Goal: Task Accomplishment & Management: Use online tool/utility

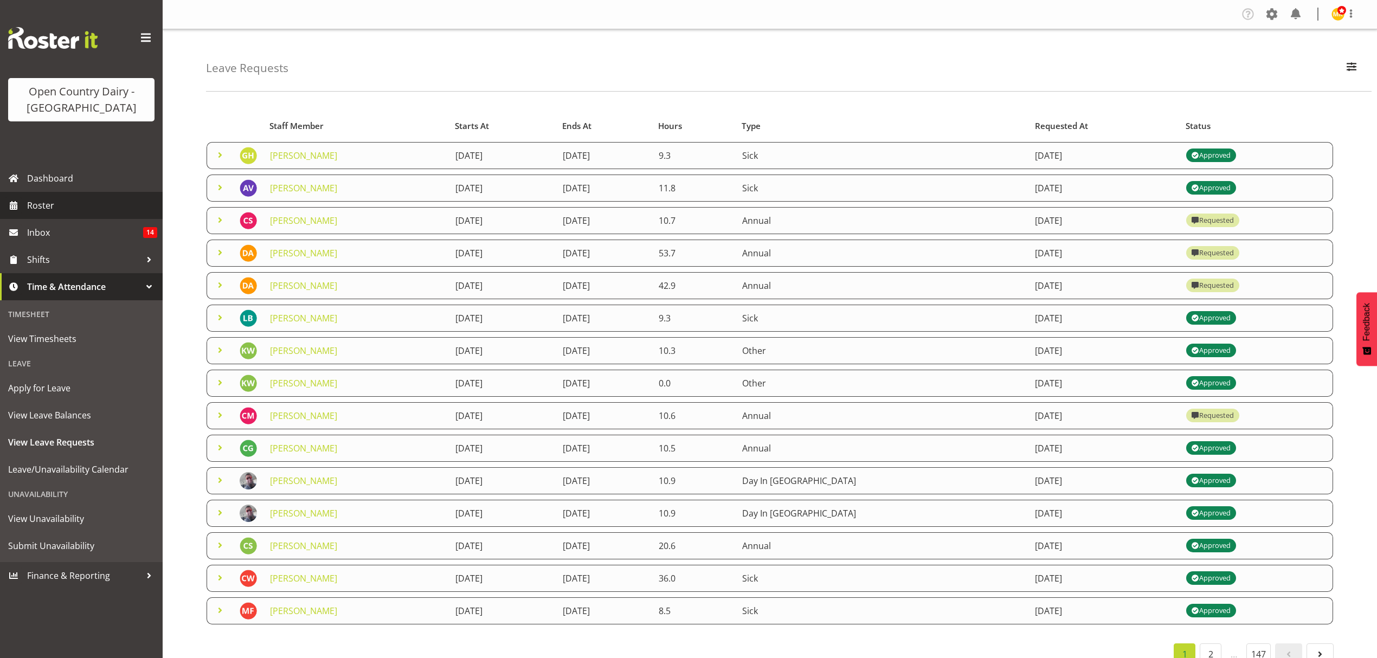
click at [51, 192] on link "Roster" at bounding box center [81, 205] width 163 height 27
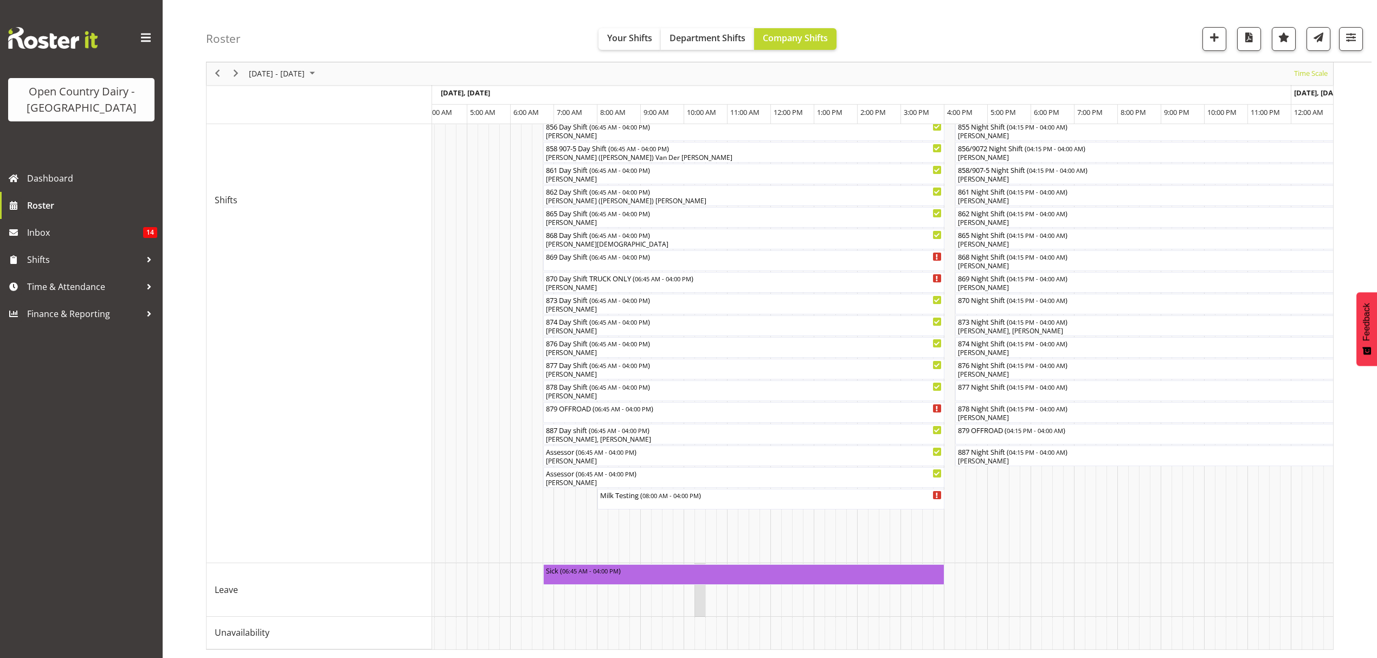
scroll to position [0, 1228]
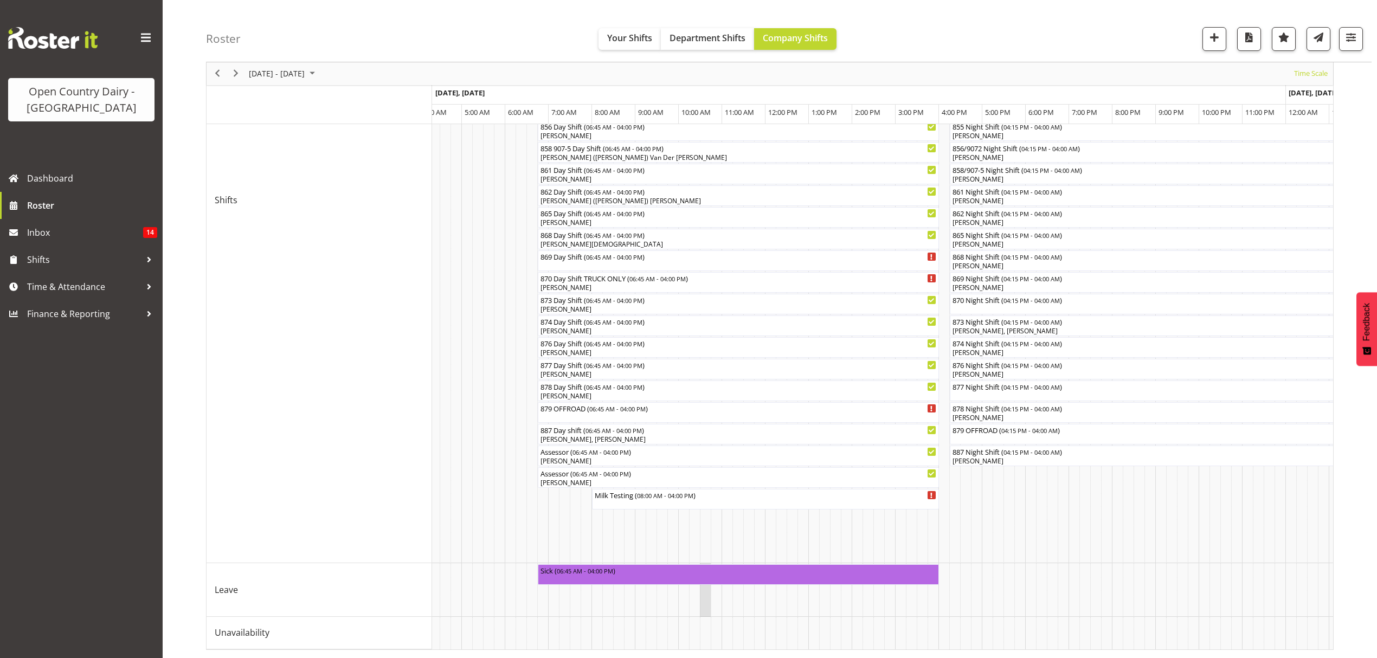
drag, startPoint x: 689, startPoint y: 597, endPoint x: 705, endPoint y: 584, distance: 20.3
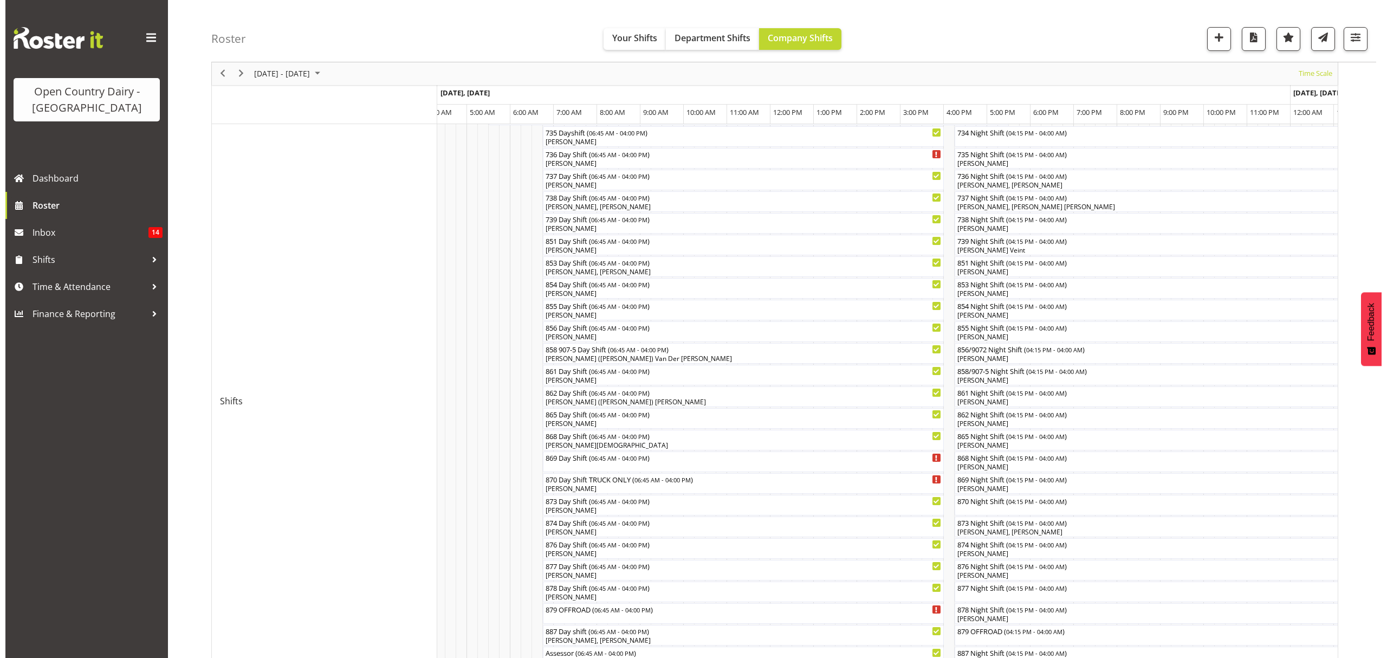
scroll to position [72, 0]
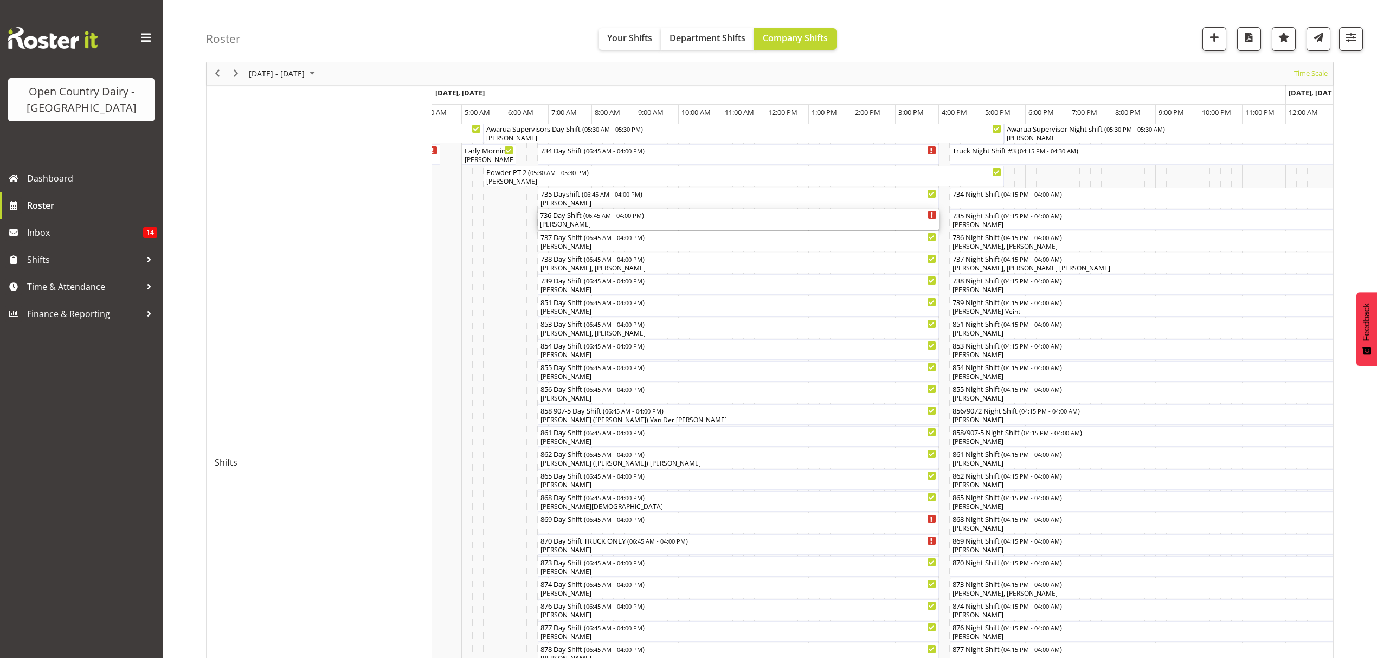
click at [671, 226] on div "[PERSON_NAME]" at bounding box center [738, 224] width 397 height 10
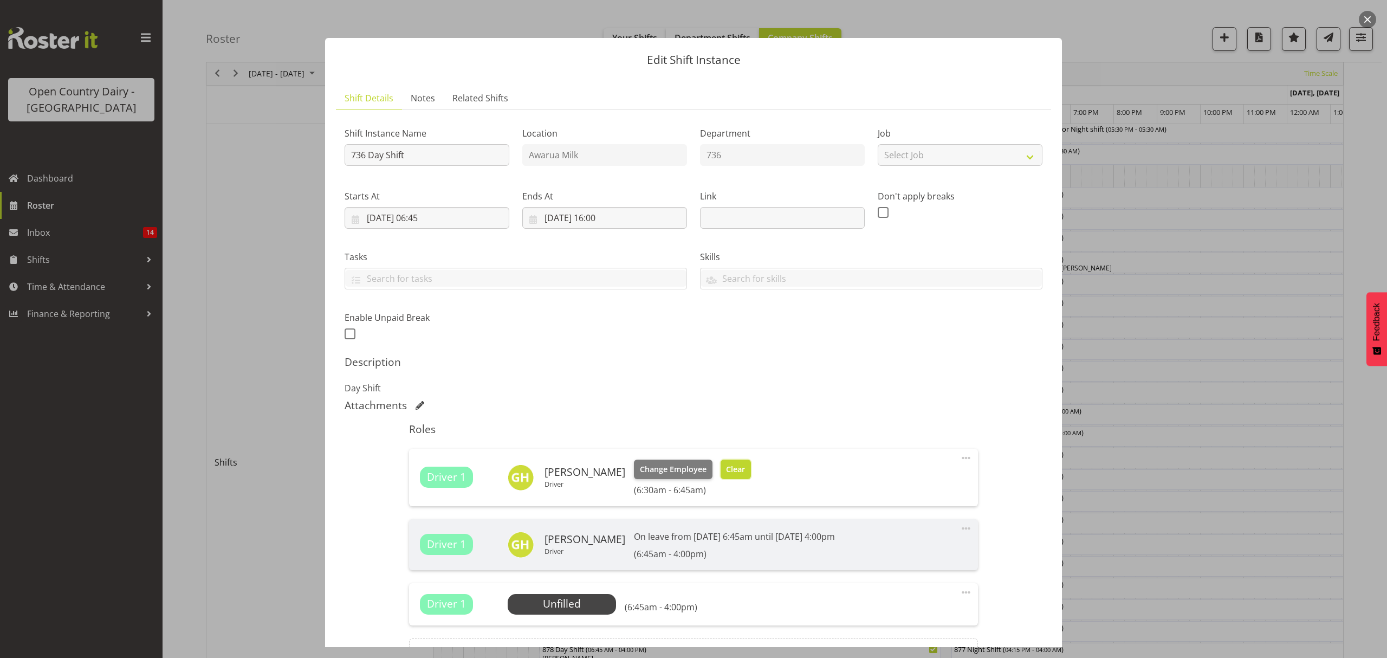
click at [725, 476] on button "Clear" at bounding box center [736, 470] width 31 height 20
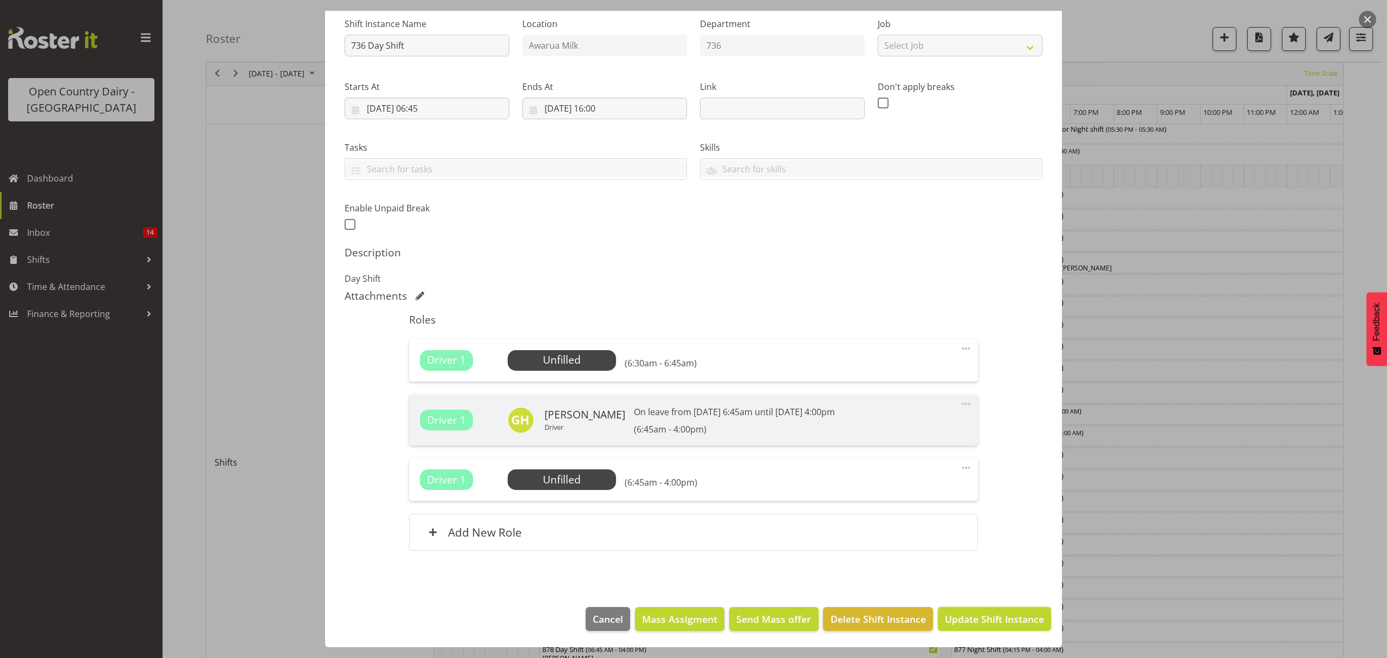
drag, startPoint x: 967, startPoint y: 610, endPoint x: 1043, endPoint y: 569, distance: 85.9
click at [970, 610] on button "Update Shift Instance" at bounding box center [994, 619] width 113 height 24
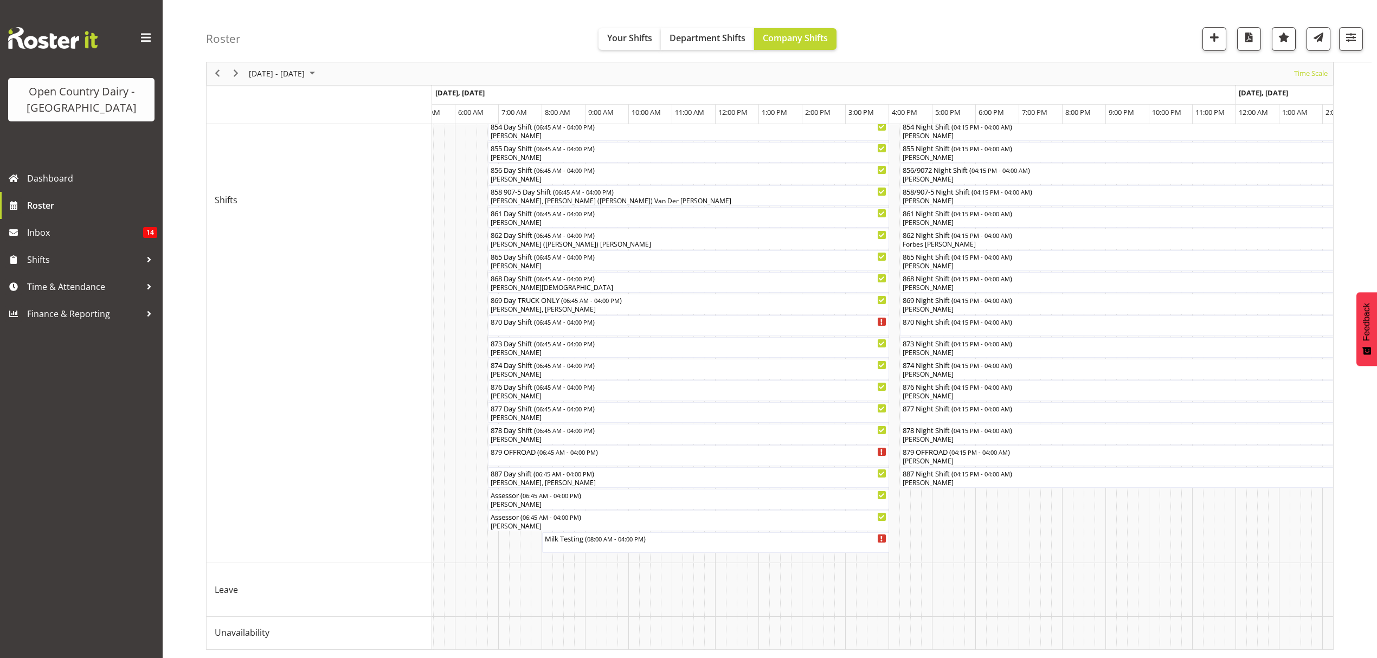
scroll to position [0, 0]
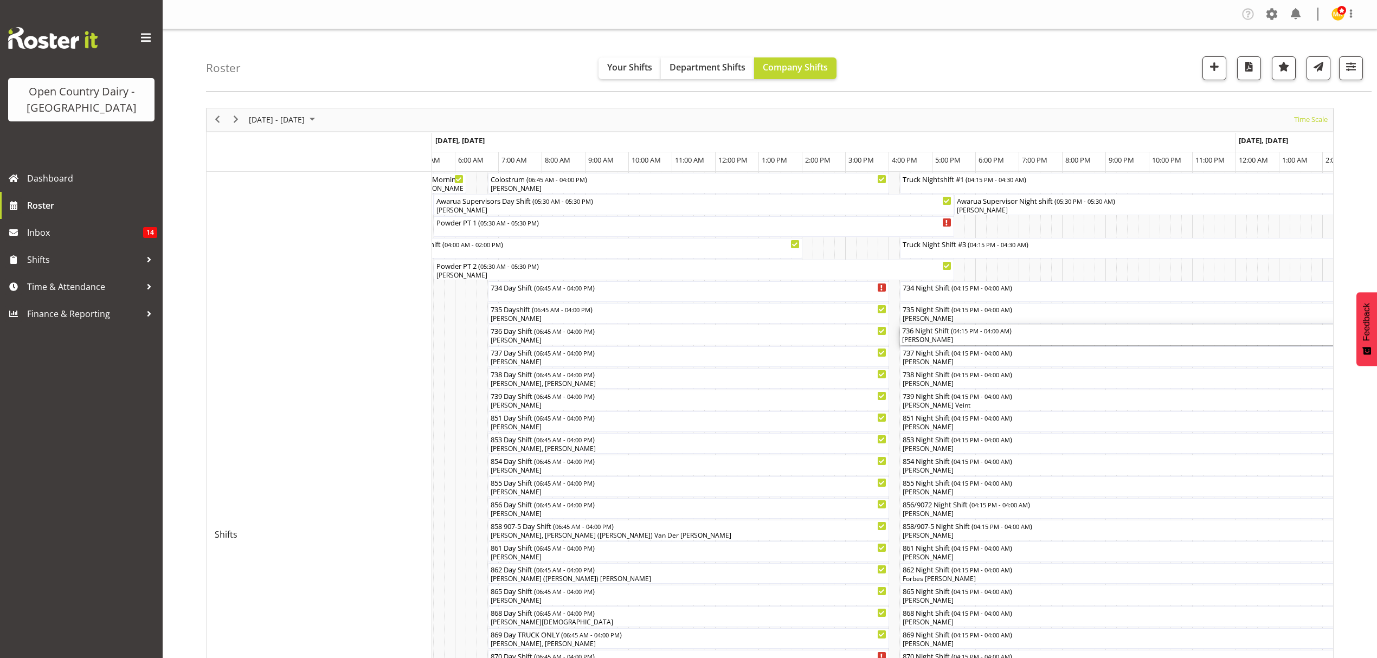
click at [944, 344] on div "Jamie Seaton" at bounding box center [1154, 340] width 505 height 10
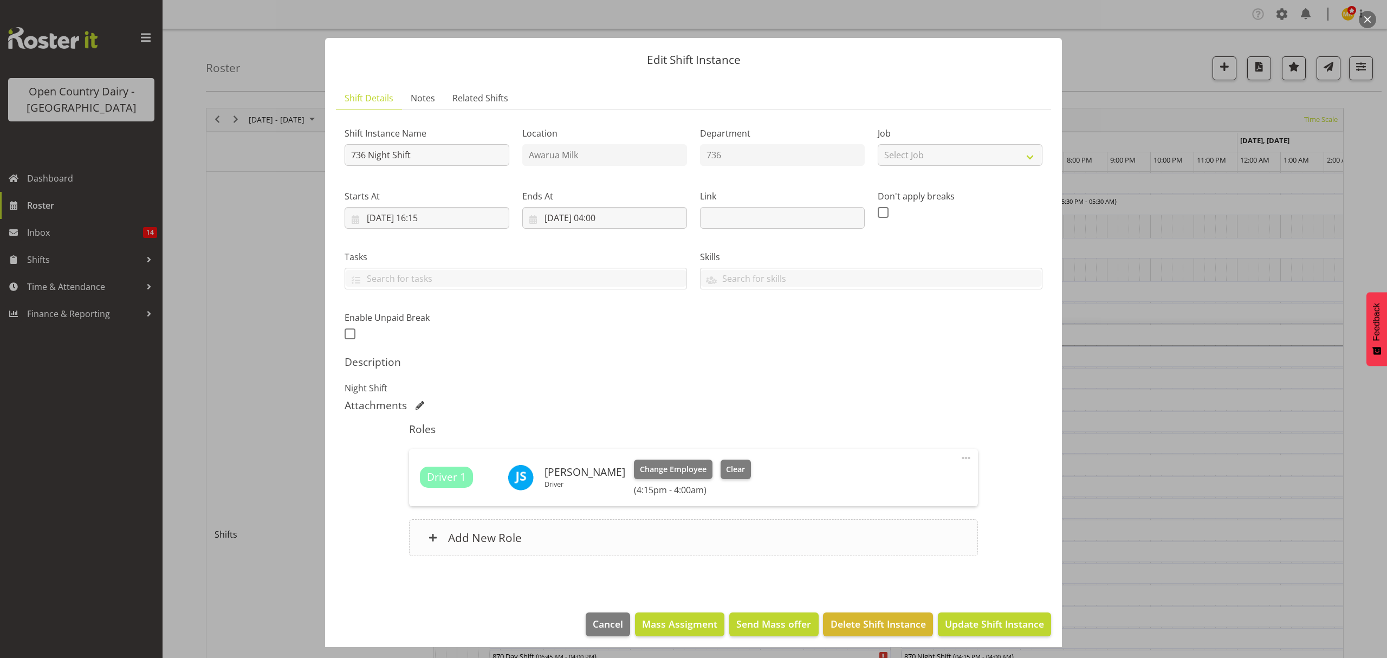
click at [615, 529] on div "Add New Role" at bounding box center [693, 537] width 569 height 37
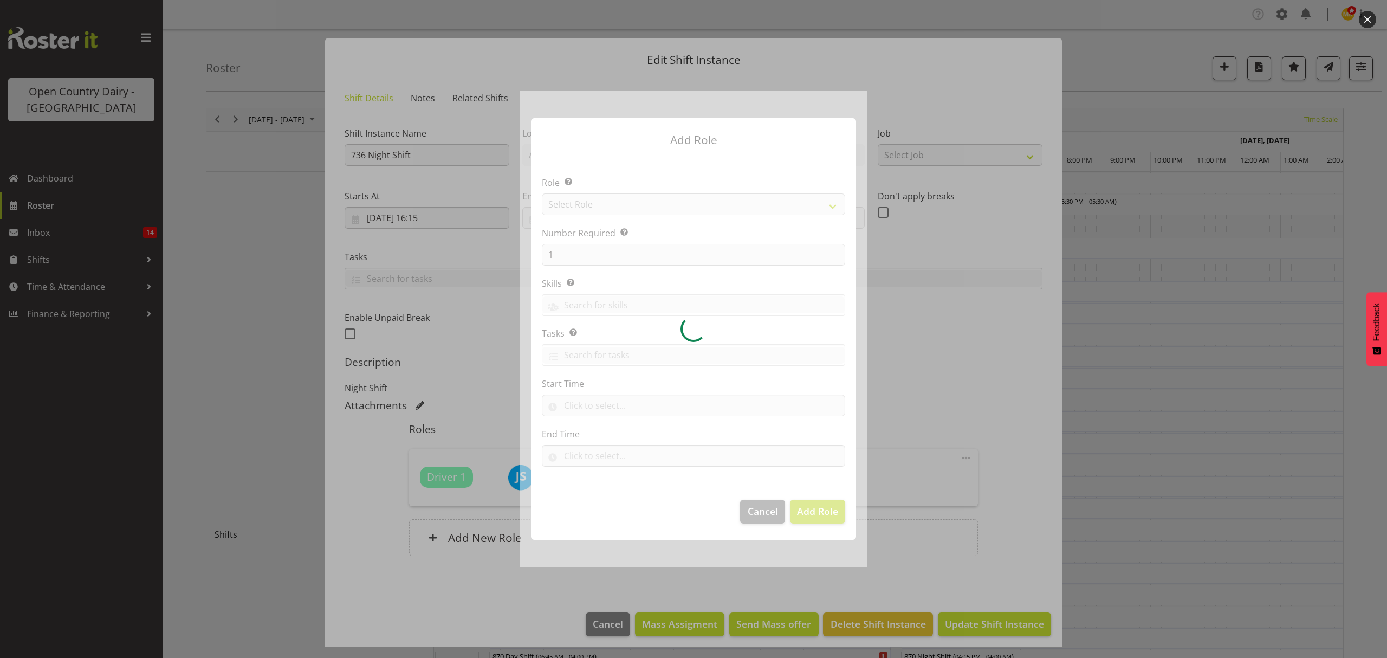
click at [671, 204] on div at bounding box center [693, 328] width 347 height 475
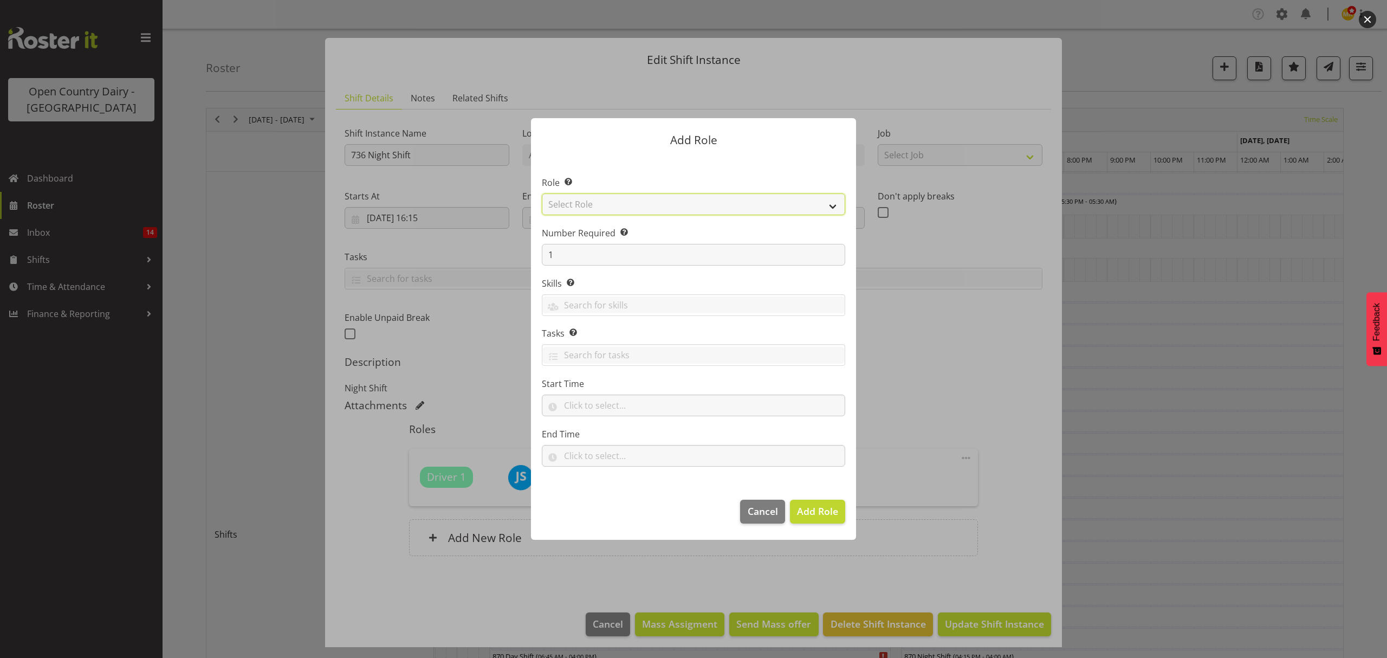
click at [823, 209] on select "Select Role Crew Leader Driver Driver Assessor Dayshift Driver Assessor Nightsh…" at bounding box center [694, 204] width 304 height 22
select select "1154"
click at [542, 193] on select "Select Role Crew Leader Driver Driver Assessor Dayshift Driver Assessor Nightsh…" at bounding box center [694, 204] width 304 height 22
click at [753, 309] on input "text" at bounding box center [694, 304] width 302 height 17
click at [727, 380] on link "Green Crew" at bounding box center [694, 377] width 302 height 20
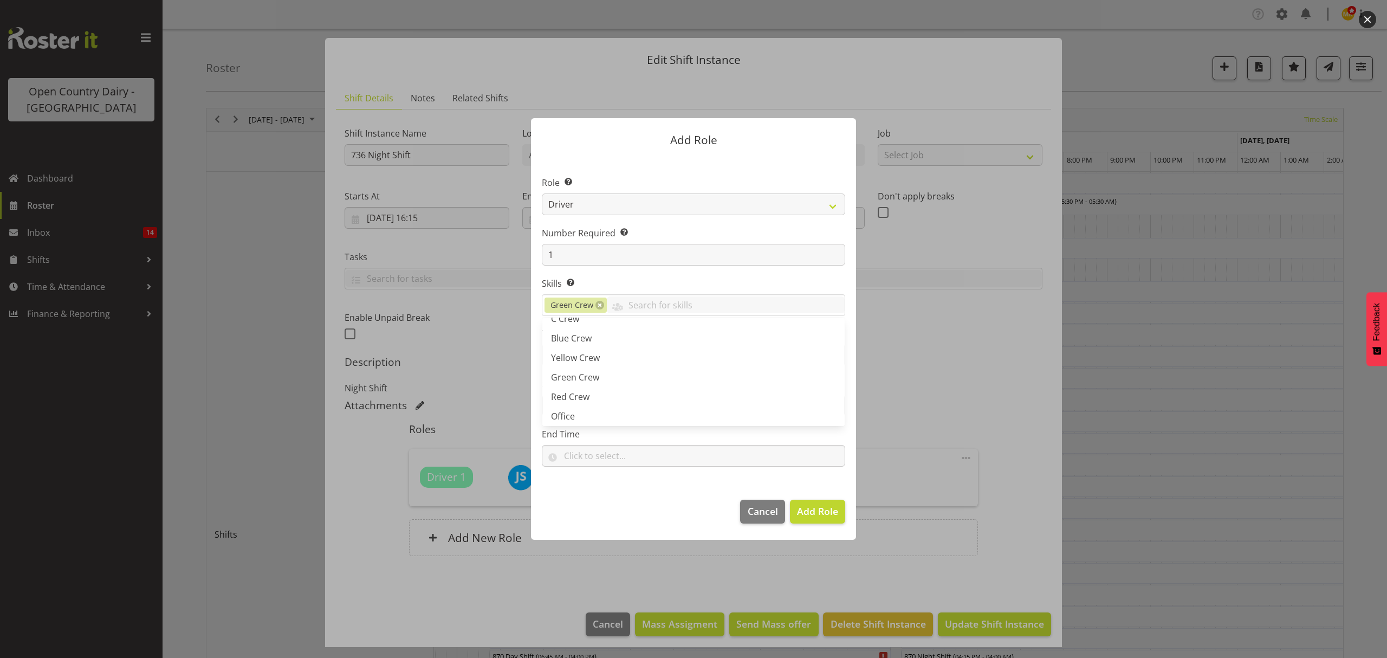
click at [634, 438] on label "End Time" at bounding box center [694, 434] width 304 height 13
click at [758, 518] on span "Cancel" at bounding box center [763, 511] width 30 height 14
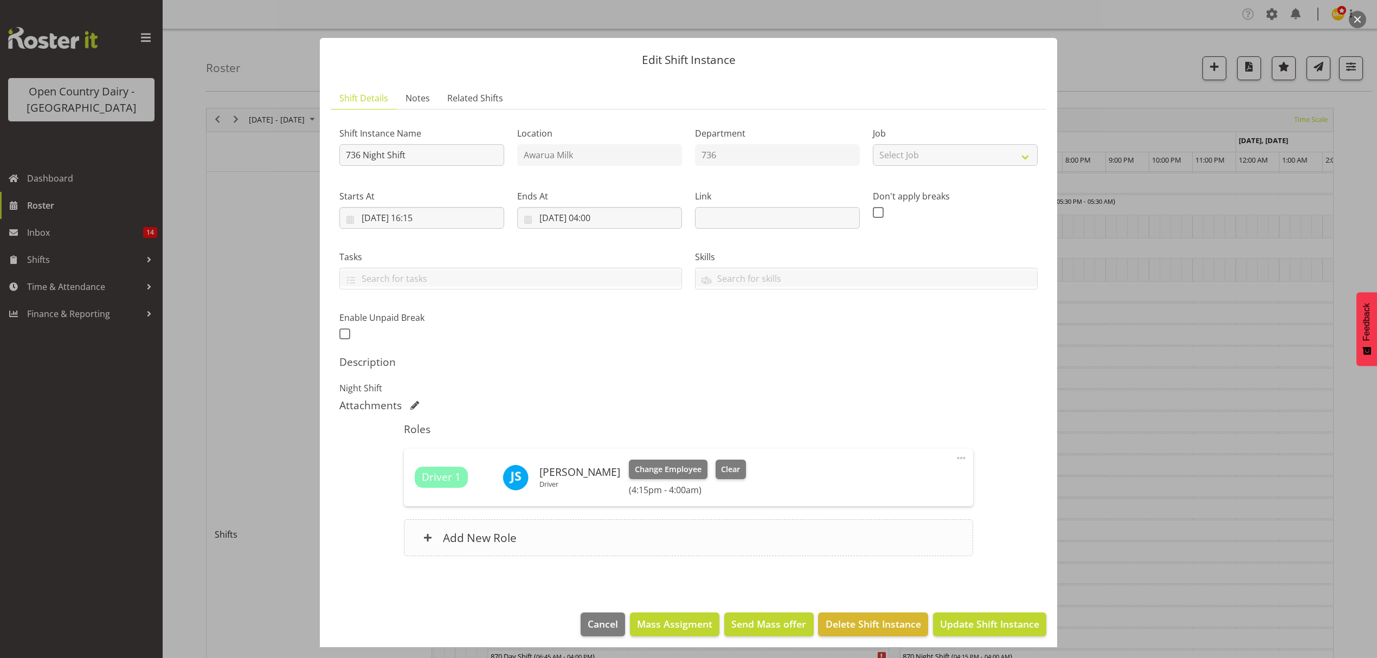
click at [658, 521] on div "Add New Role" at bounding box center [688, 537] width 569 height 37
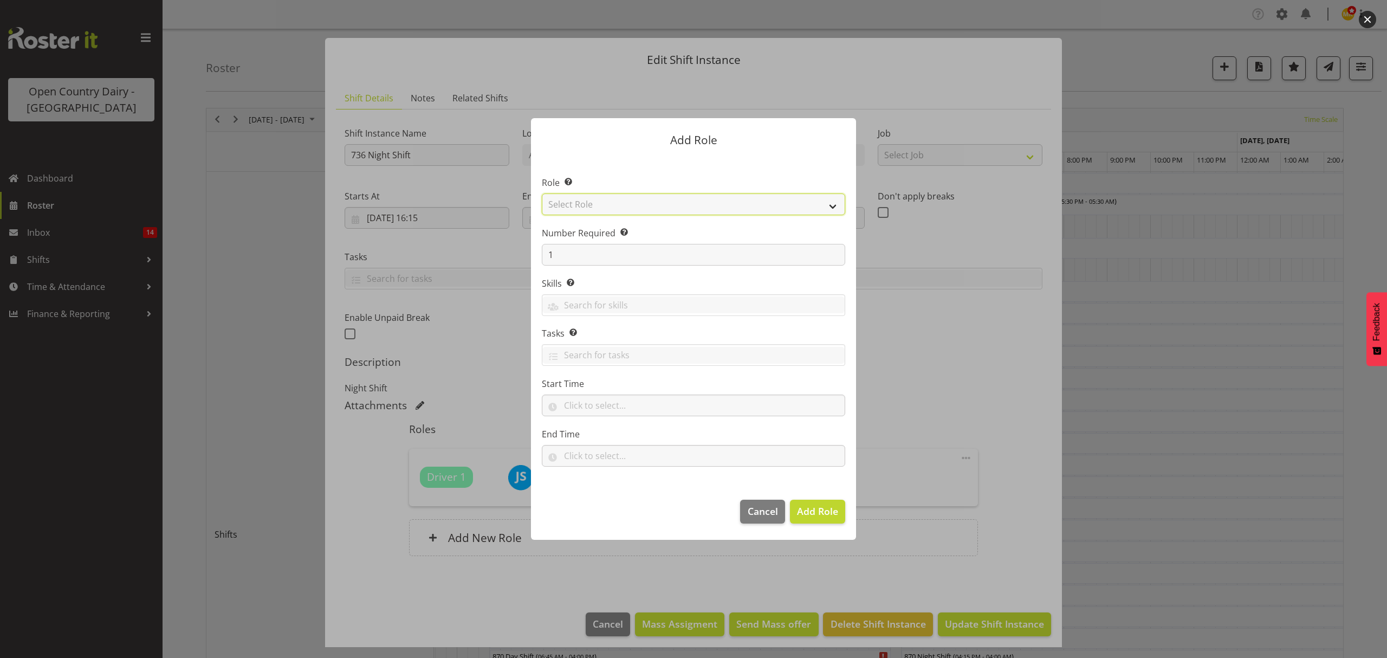
click at [627, 201] on select "Select Role Crew Leader Driver Driver Assessor Dayshift Driver Assessor Nightsh…" at bounding box center [694, 204] width 304 height 22
select select "1154"
click at [542, 193] on select "Select Role Crew Leader Driver Driver Assessor Dayshift Driver Assessor Nightsh…" at bounding box center [694, 204] width 304 height 22
click at [631, 308] on input "text" at bounding box center [694, 304] width 302 height 17
click at [688, 384] on link "Green Crew" at bounding box center [694, 386] width 302 height 20
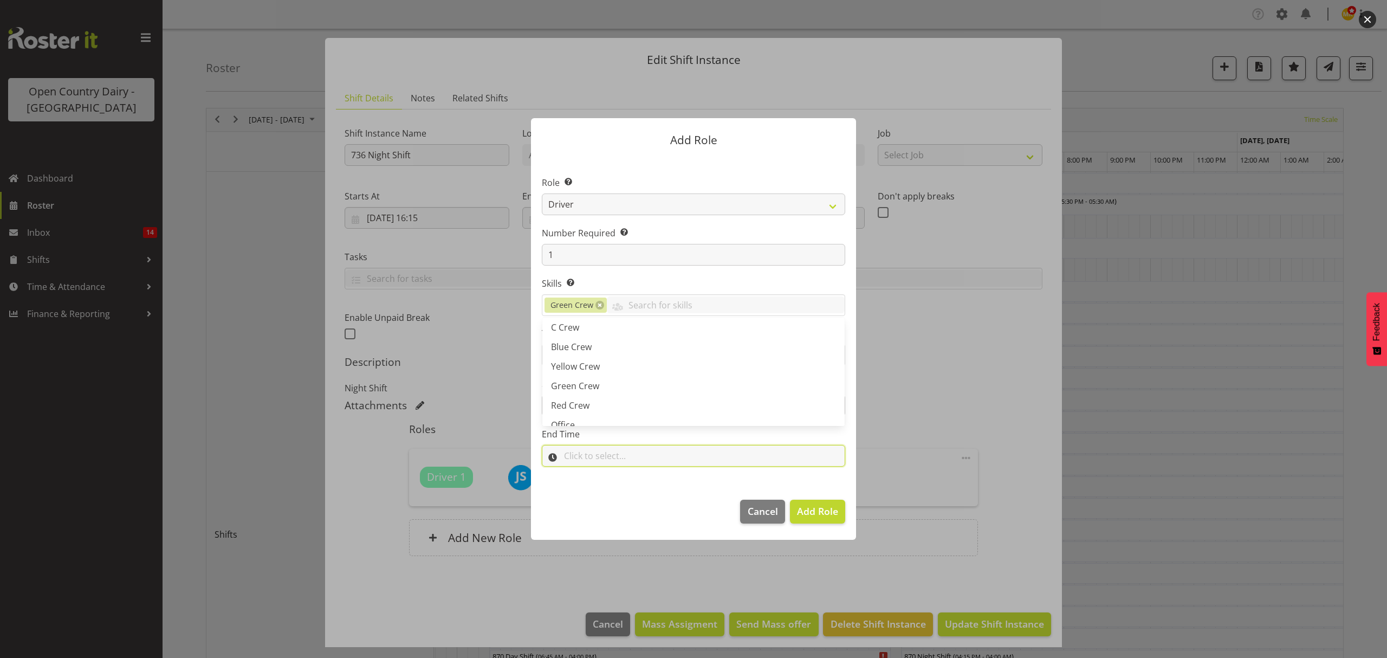
click at [671, 462] on input "text" at bounding box center [694, 456] width 304 height 22
click at [653, 399] on input "text" at bounding box center [694, 406] width 304 height 22
click at [808, 507] on span "Add Role" at bounding box center [817, 511] width 41 height 13
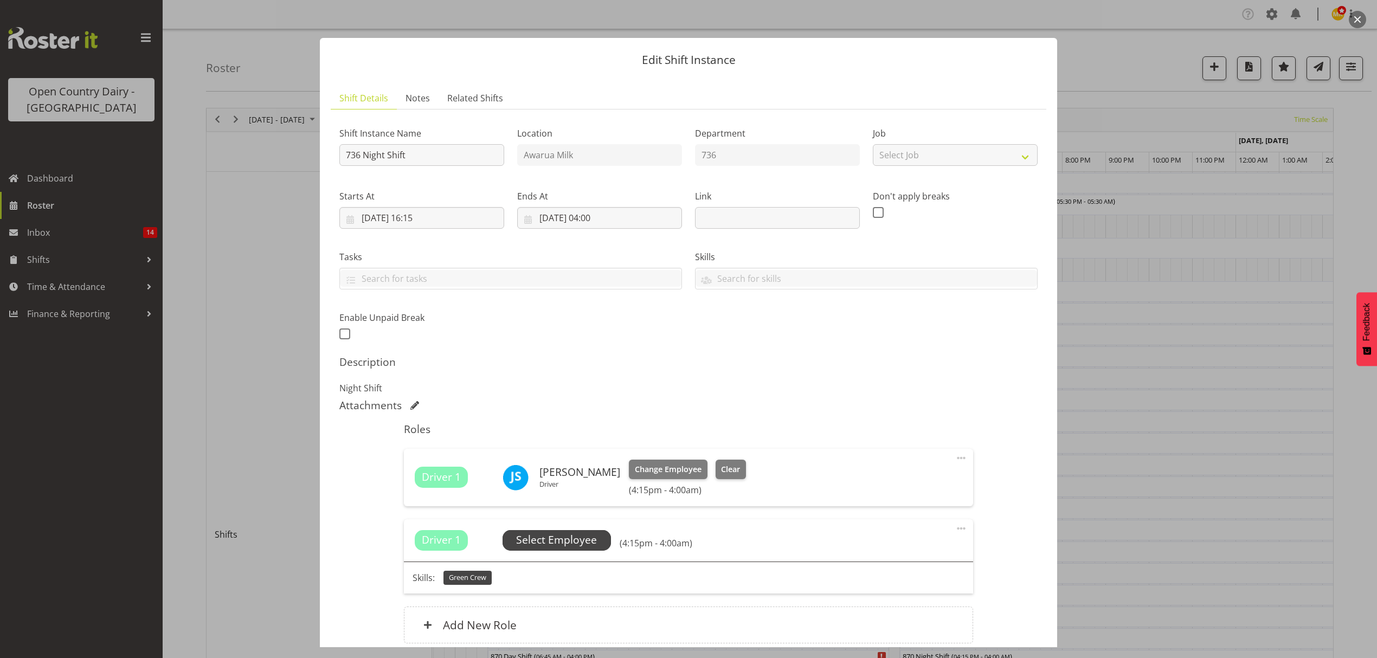
click at [605, 538] on span "Select Employee" at bounding box center [556, 540] width 108 height 21
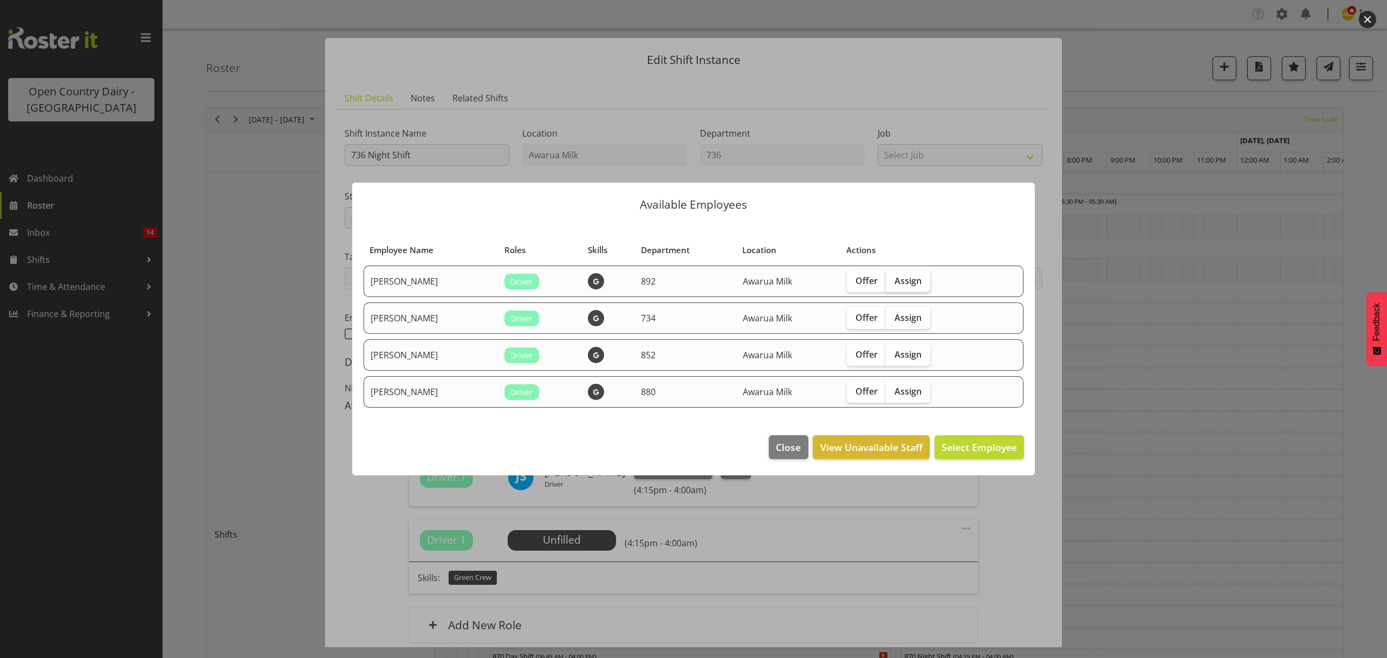
click at [904, 278] on span "Assign" at bounding box center [908, 280] width 27 height 11
click at [893, 278] on input "Assign" at bounding box center [889, 280] width 7 height 7
checkbox input "true"
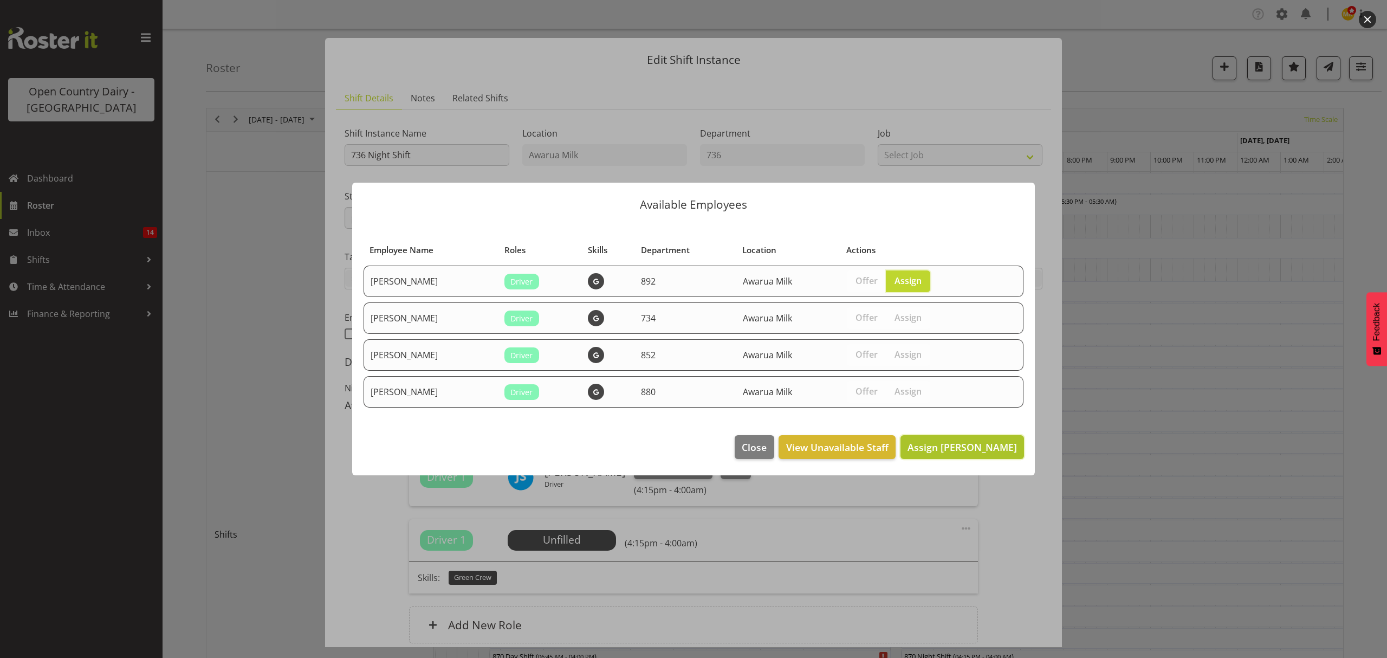
click at [959, 443] on span "Assign David McKenzie" at bounding box center [962, 447] width 109 height 13
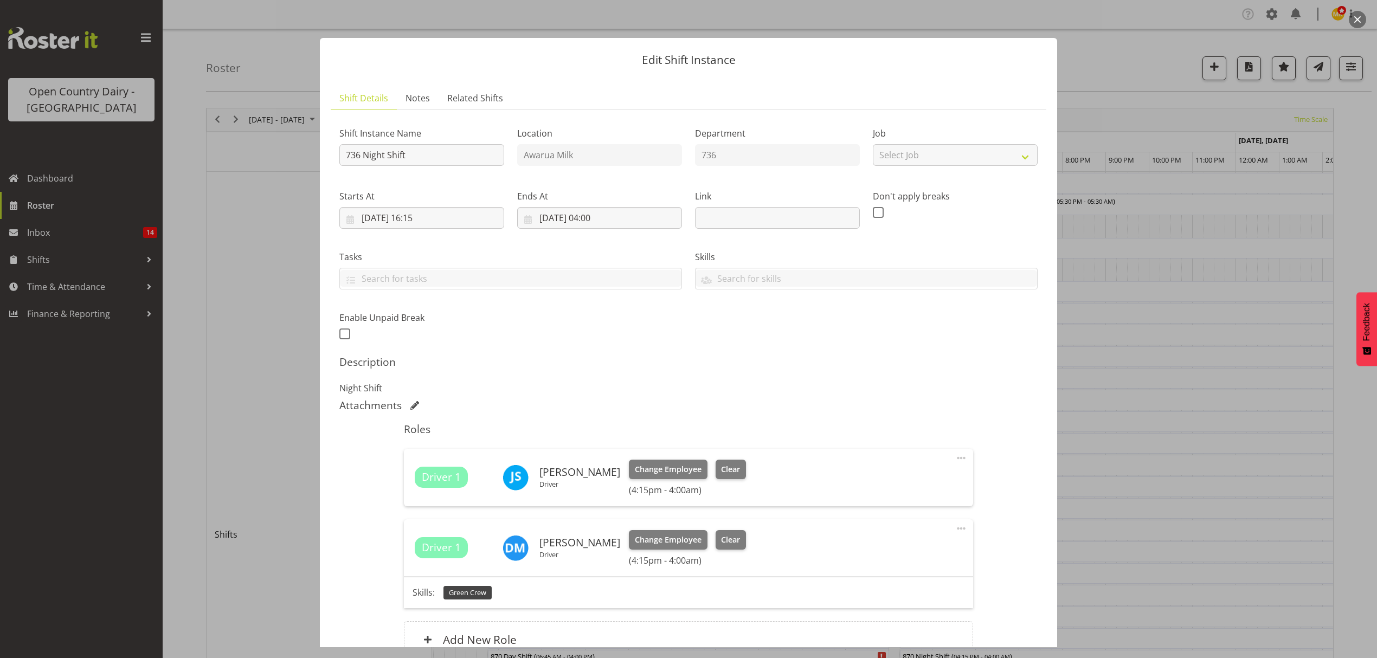
scroll to position [108, 0]
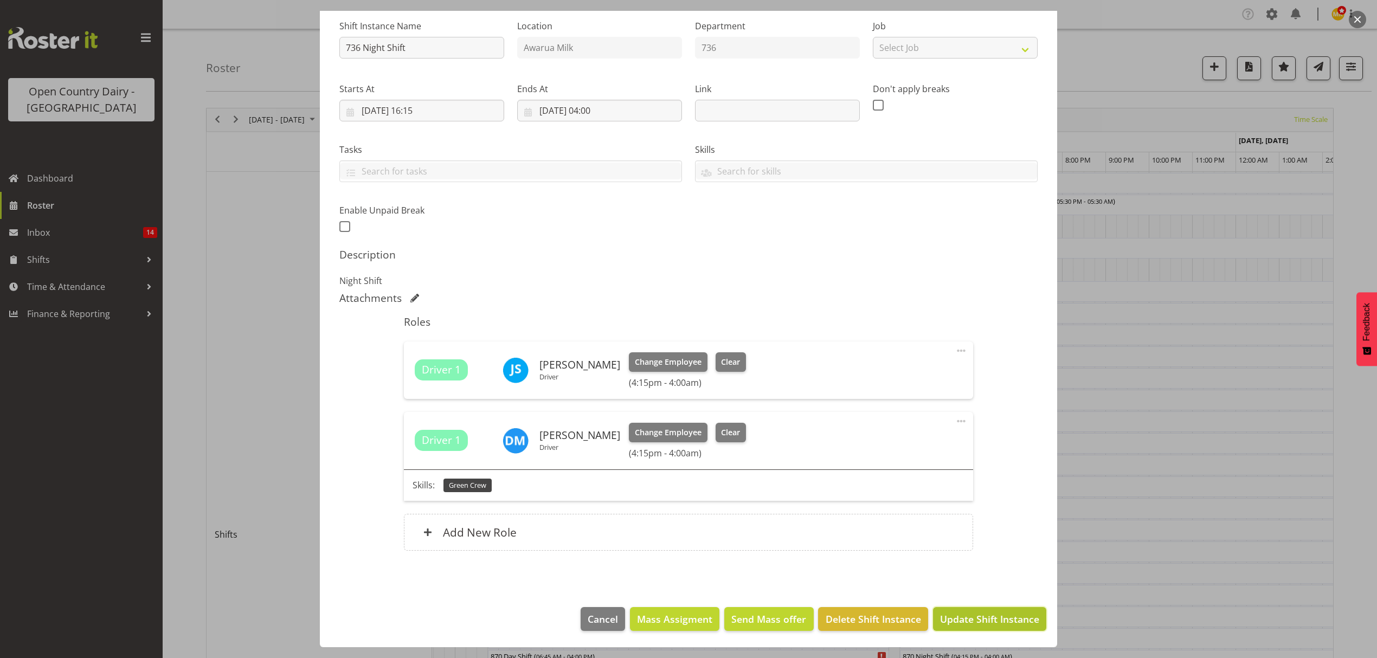
click at [967, 614] on span "Update Shift Instance" at bounding box center [989, 619] width 99 height 14
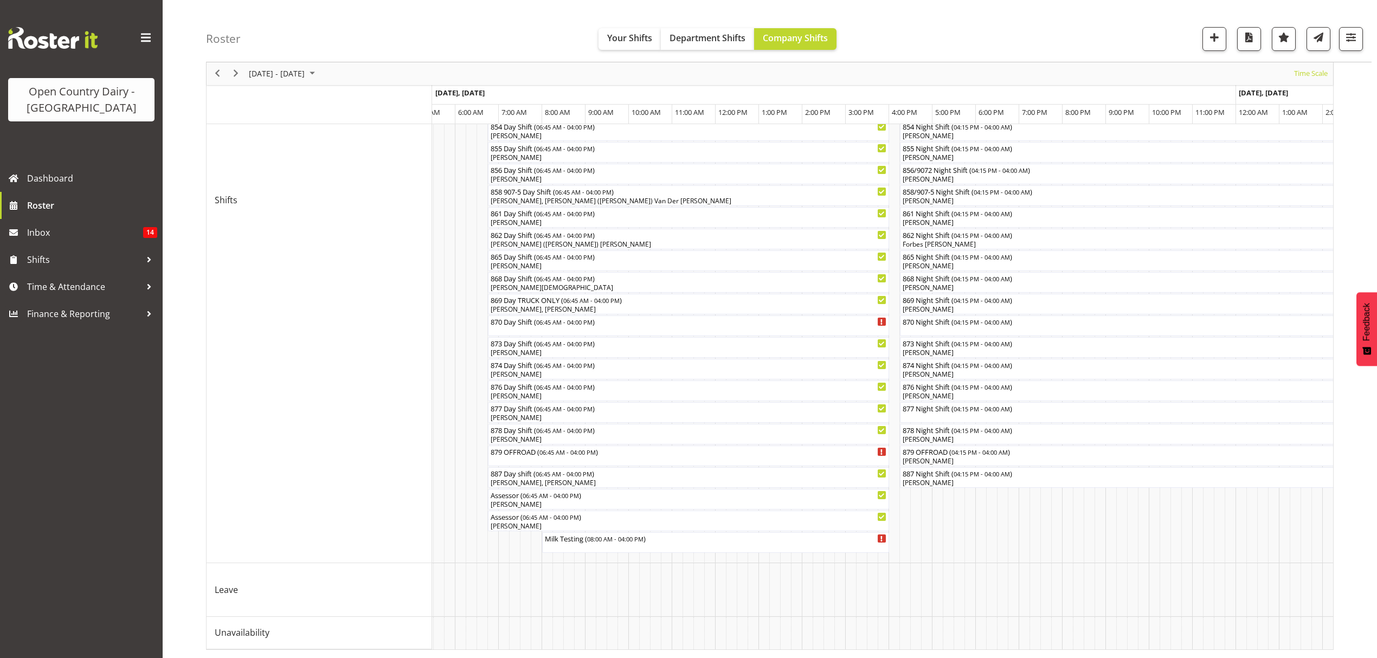
scroll to position [0, 2879]
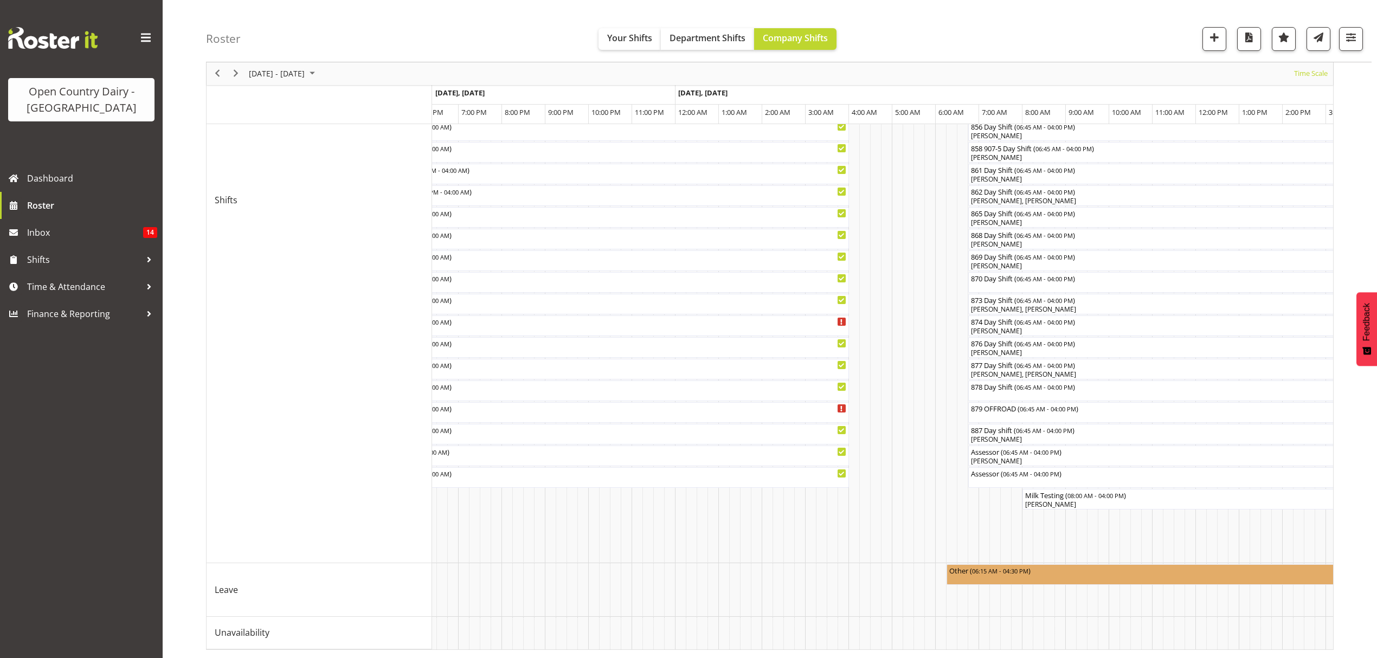
click at [832, 651] on div "August 25 - 31, 2025 Today Timeline Day Timeline Week Timeline Fortnight Timeli…" at bounding box center [791, 211] width 1171 height 893
drag, startPoint x: 832, startPoint y: 651, endPoint x: 870, endPoint y: 655, distance: 38.2
click at [870, 655] on div "August 25 - 31, 2025 Today Timeline Day Timeline Week Timeline Fortnight Timeli…" at bounding box center [791, 211] width 1171 height 893
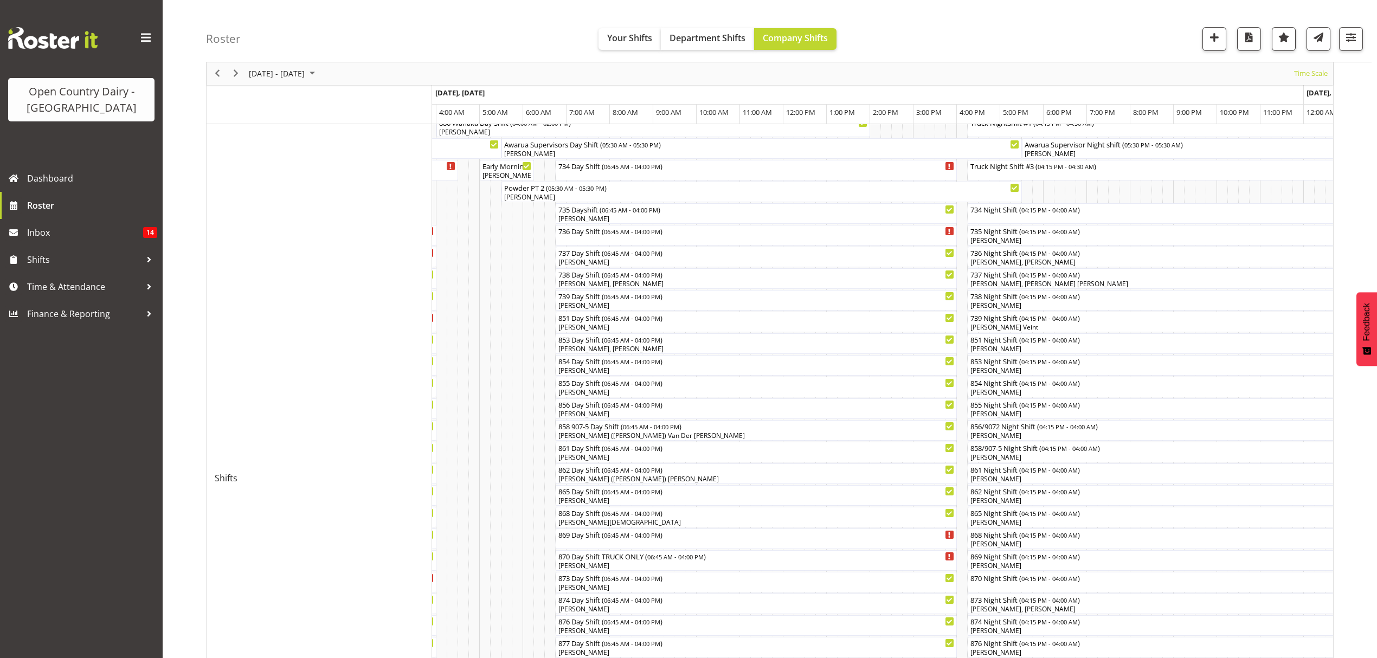
scroll to position [0, 0]
